Goal: Check status: Check status

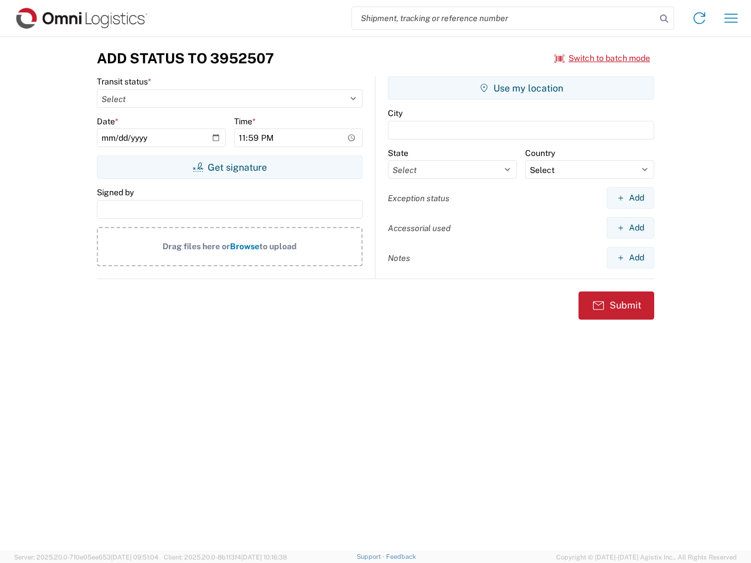
click at [504, 18] on input "search" at bounding box center [504, 18] width 304 height 22
click at [664, 19] on icon at bounding box center [664, 19] width 16 height 16
click at [699, 18] on icon at bounding box center [699, 18] width 19 height 19
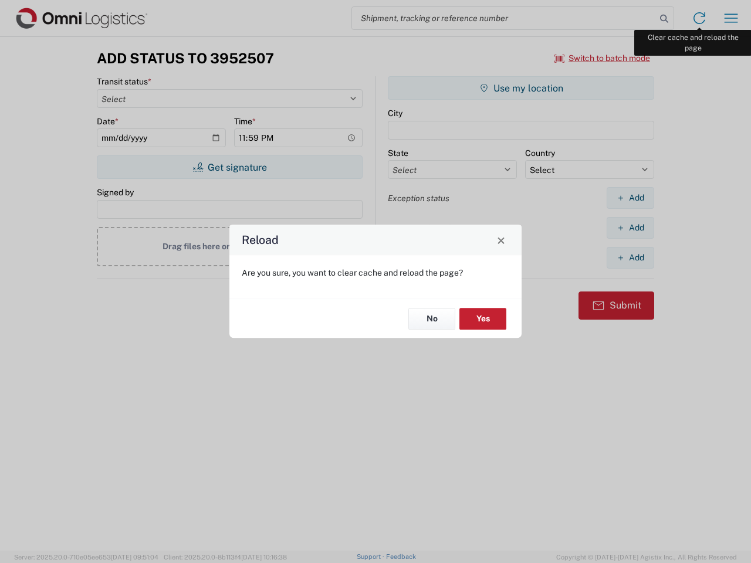
click at [731, 18] on div "Reload Are you sure, you want to clear cache and reload the page? No Yes" at bounding box center [375, 281] width 751 height 563
click at [602, 58] on div "Reload Are you sure, you want to clear cache and reload the page? No Yes" at bounding box center [375, 281] width 751 height 563
click at [229, 167] on div "Reload Are you sure, you want to clear cache and reload the page? No Yes" at bounding box center [375, 281] width 751 height 563
click at [521, 88] on div "Reload Are you sure, you want to clear cache and reload the page? No Yes" at bounding box center [375, 281] width 751 height 563
click at [630, 198] on div "Reload Are you sure, you want to clear cache and reload the page? No Yes" at bounding box center [375, 281] width 751 height 563
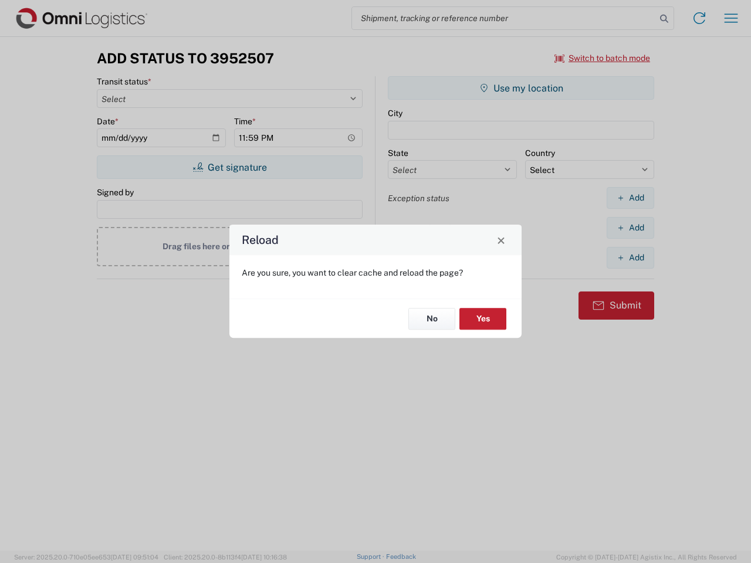
click at [630, 228] on div "Reload Are you sure, you want to clear cache and reload the page? No Yes" at bounding box center [375, 281] width 751 height 563
click at [630, 257] on div "Reload Are you sure, you want to clear cache and reload the page? No Yes" at bounding box center [375, 281] width 751 height 563
